Goal: Task Accomplishment & Management: Use online tool/utility

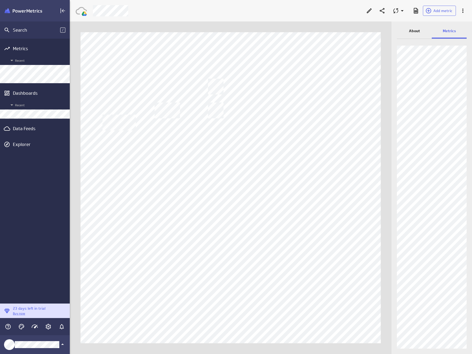
scroll to position [362, 411]
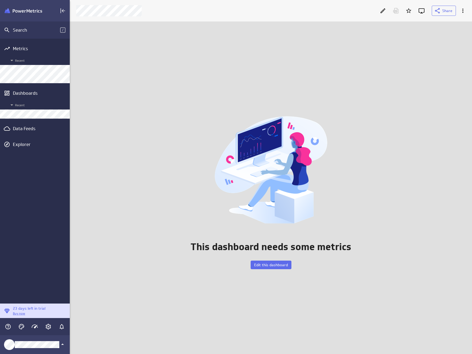
scroll to position [341, 411]
click at [384, 8] on icon "Edit" at bounding box center [383, 11] width 6 height 6
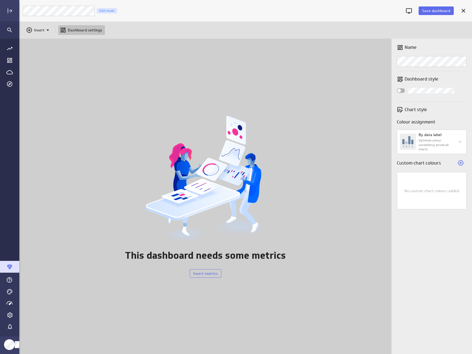
scroll to position [362, 461]
click at [201, 270] on button "Insert metrics" at bounding box center [205, 273] width 32 height 9
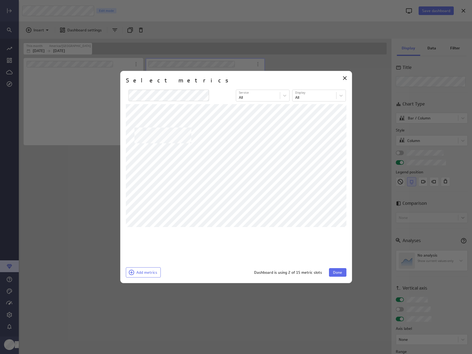
scroll to position [75, 120]
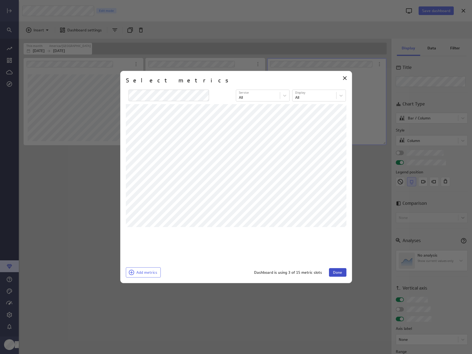
click at [329, 276] on button "Done" at bounding box center [337, 272] width 17 height 9
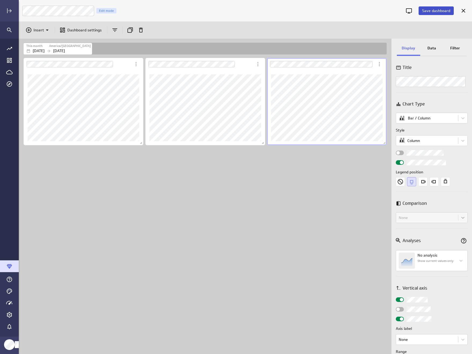
click at [430, 13] on button "Save dashboard" at bounding box center [436, 10] width 35 height 9
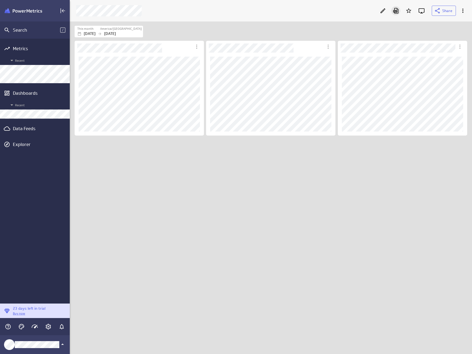
click at [394, 11] on icon "Download as PDF" at bounding box center [396, 11] width 6 height 6
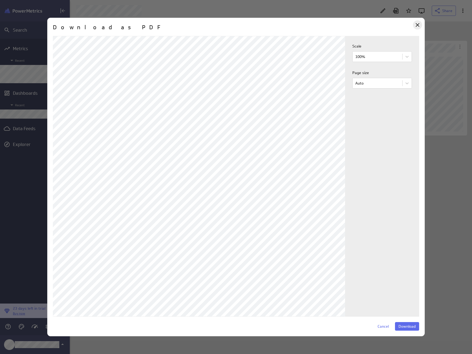
click at [417, 23] on icon "Close" at bounding box center [417, 25] width 6 height 6
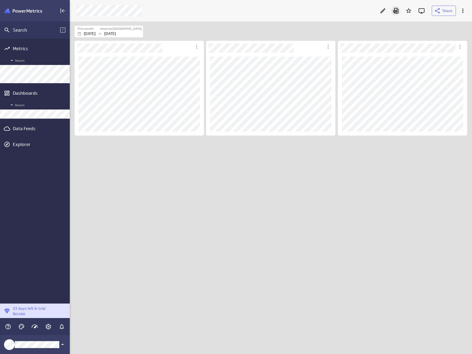
click at [399, 12] on icon "Download as PDF" at bounding box center [396, 11] width 6 height 6
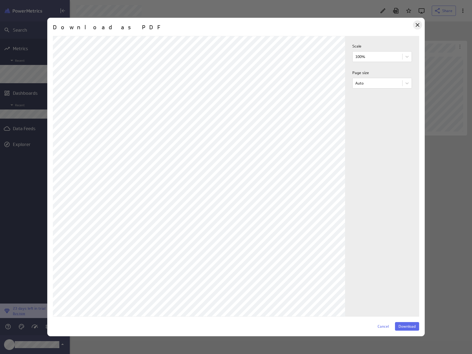
click at [419, 25] on icon "Close" at bounding box center [417, 25] width 6 height 6
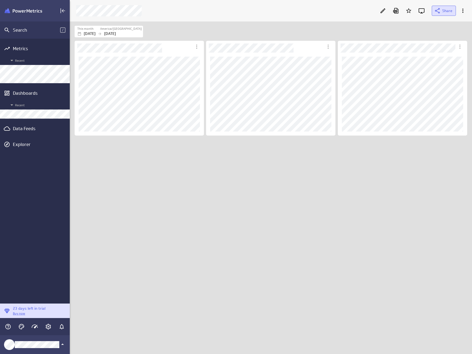
click at [441, 11] on icon at bounding box center [437, 11] width 6 height 6
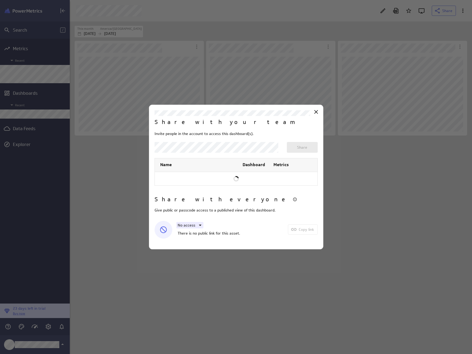
click at [192, 227] on div "No access" at bounding box center [189, 225] width 27 height 6
click at [197, 251] on p "Public access" at bounding box center [194, 250] width 23 height 6
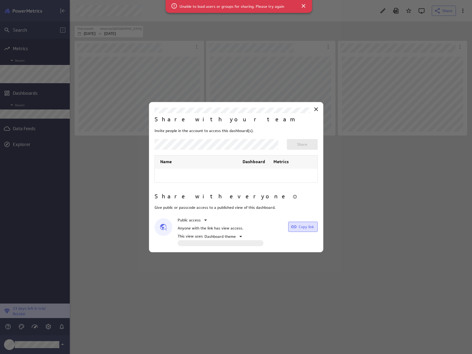
click at [298, 226] on span at bounding box center [295, 226] width 8 height 6
click at [318, 109] on icon at bounding box center [316, 109] width 6 height 6
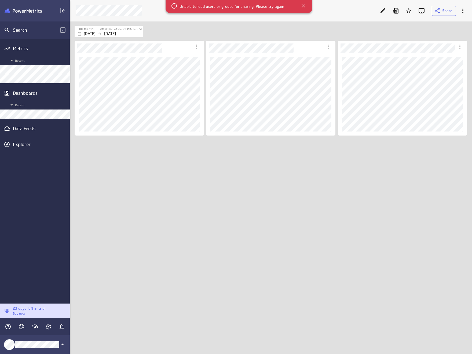
click at [304, 6] on icon at bounding box center [303, 6] width 6 height 6
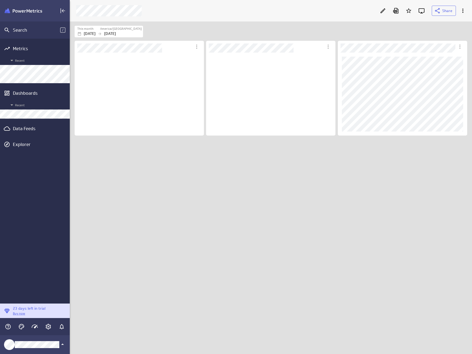
scroll to position [83, 130]
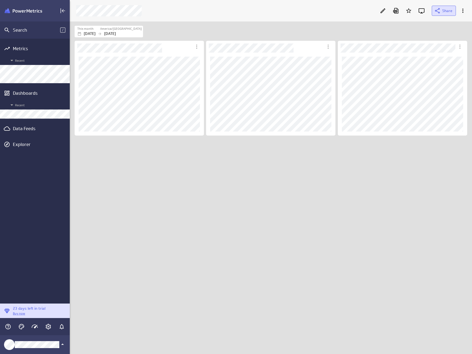
click at [446, 10] on span "Share" at bounding box center [447, 10] width 10 height 5
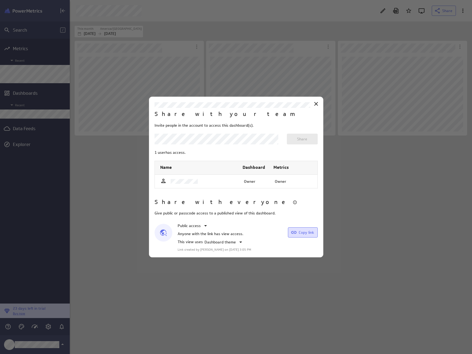
click at [301, 231] on span "Copy link" at bounding box center [306, 232] width 15 height 5
click at [314, 107] on div "Close" at bounding box center [316, 103] width 9 height 9
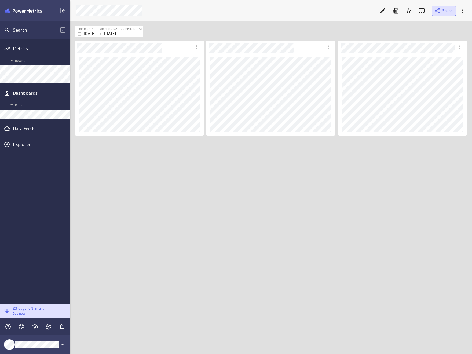
click at [438, 11] on icon at bounding box center [437, 11] width 6 height 6
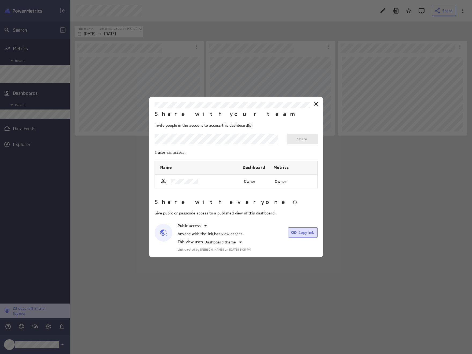
click at [304, 234] on span "Copy link" at bounding box center [306, 232] width 15 height 5
click at [317, 104] on icon "Close" at bounding box center [316, 104] width 6 height 6
